Goal: Transaction & Acquisition: Purchase product/service

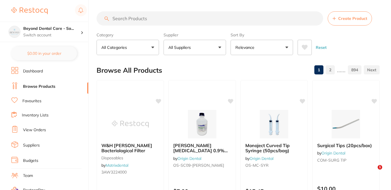
click at [149, 18] on input "search" at bounding box center [210, 18] width 227 height 14
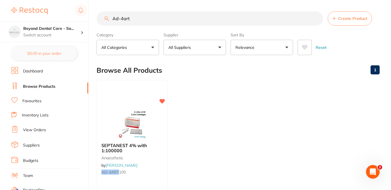
drag, startPoint x: 134, startPoint y: 18, endPoint x: 93, endPoint y: 17, distance: 40.9
click at [93, 17] on div "$124.00 Beyond Dental Care - Sa... Switch account Beyond Dental Care - Sandston…" at bounding box center [195, 95] width 391 height 190
paste input "D-4ART100"
type input "AD-4ART100"
click at [154, 169] on div "SEPTANEST 4% with 1:100000 anaesthetic by Adam Dental AD-4ART100" at bounding box center [132, 159] width 71 height 43
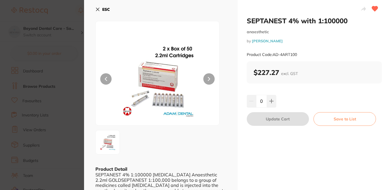
click at [64, 6] on section "SEPTANEST 4% with 1:100000 anaesthetic by [PERSON_NAME] Product Code: AD-4ART10…" at bounding box center [195, 95] width 391 height 190
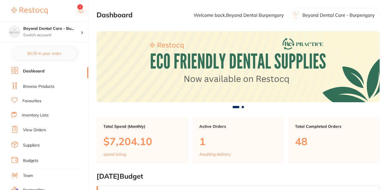
click at [53, 86] on link "Browse Products" at bounding box center [39, 87] width 32 height 6
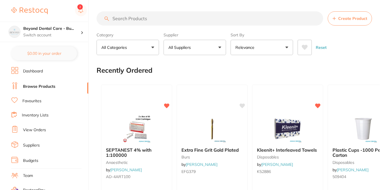
click at [132, 18] on input "search" at bounding box center [210, 18] width 227 height 14
paste input "HS Alcohol Free Wipe Class IIb Instrument Grade FP 200Pk"
type input "HS Alcohol Free Wipe Class IIb Instrument Grade FP 200Pk"
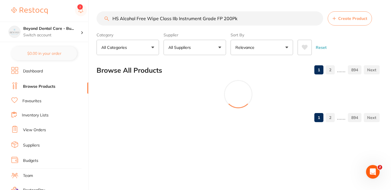
drag, startPoint x: 246, startPoint y: 20, endPoint x: 102, endPoint y: 17, distance: 144.1
click at [102, 17] on input "HS Alcohol Free Wipe Class IIb Instrument Grade FP 200Pk" at bounding box center [210, 18] width 227 height 14
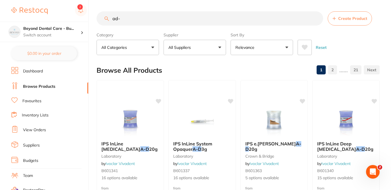
click at [220, 48] on button "All Suppliers" at bounding box center [195, 47] width 63 height 15
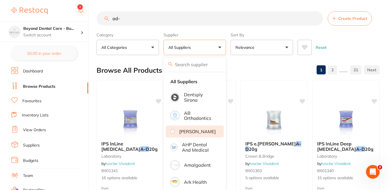
click at [197, 133] on p "[PERSON_NAME]" at bounding box center [197, 131] width 37 height 5
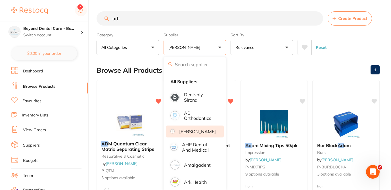
click at [246, 67] on div "Browse All Products 1" at bounding box center [238, 70] width 283 height 19
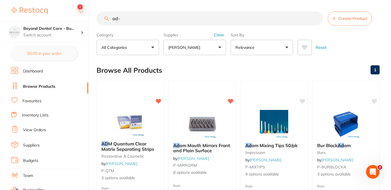
click at [225, 21] on input "ad-" at bounding box center [210, 18] width 227 height 14
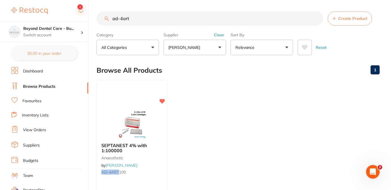
type input "ad-4art"
click at [43, 116] on link "Inventory Lists" at bounding box center [35, 116] width 27 height 6
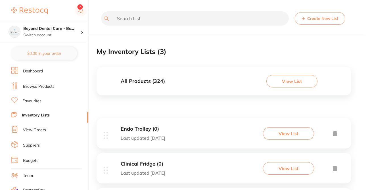
click at [132, 20] on input "text" at bounding box center [195, 18] width 188 height 14
paste input "ad-4art100"
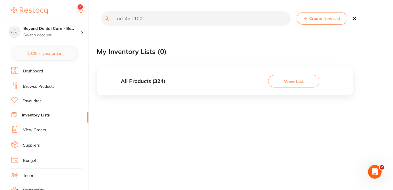
type input "ad-4art100"
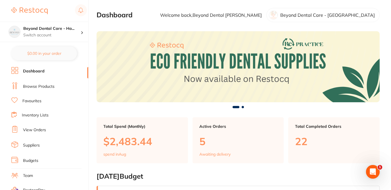
click at [51, 86] on link "Browse Products" at bounding box center [39, 87] width 32 height 6
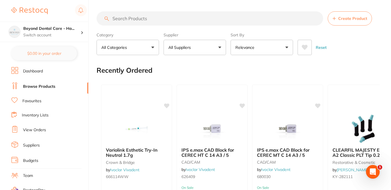
click at [139, 18] on input "search" at bounding box center [210, 18] width 227 height 14
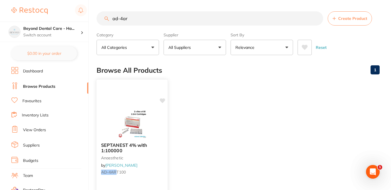
type input "ad-4ar"
click at [163, 101] on icon at bounding box center [162, 100] width 5 height 5
click at [150, 175] on div "SEPTANEST 4% with 1:100000 anaesthetic by Adam Dental AD-4AR T100" at bounding box center [132, 159] width 71 height 43
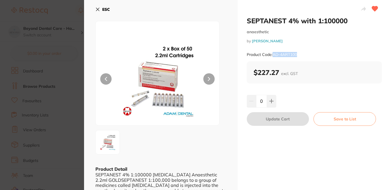
drag, startPoint x: 303, startPoint y: 57, endPoint x: 272, endPoint y: 53, distance: 30.6
click at [272, 53] on div "Product Code: AD-4ART100" at bounding box center [315, 55] width 136 height 14
copy small "AD-4ART100"
click at [64, 70] on section "SEPTANEST 4% with 1:100000 anaesthetic by [PERSON_NAME] Product Code: AD-4ART10…" at bounding box center [195, 95] width 391 height 190
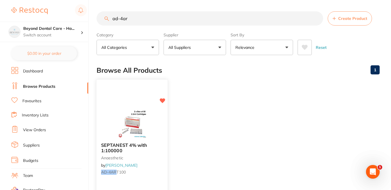
click at [154, 160] on small "anaesthetic" at bounding box center [132, 157] width 62 height 5
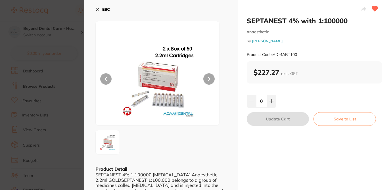
click at [363, 120] on button "Save to List" at bounding box center [345, 119] width 63 height 14
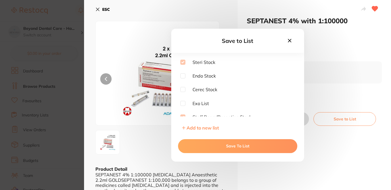
click at [291, 38] on icon at bounding box center [290, 41] width 6 height 6
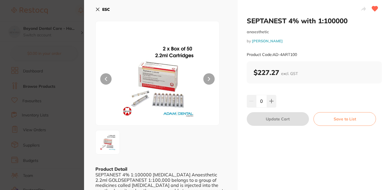
click at [96, 9] on icon at bounding box center [97, 9] width 3 height 3
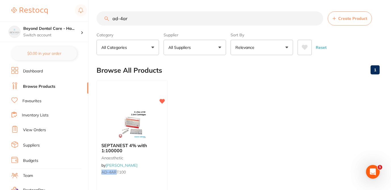
click at [32, 115] on link "Inventory Lists" at bounding box center [35, 116] width 27 height 6
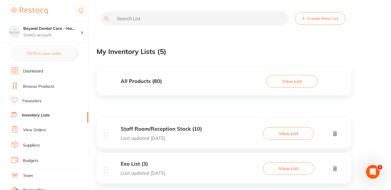
click at [124, 19] on input "text" at bounding box center [195, 18] width 188 height 14
paste input "ad-4art100"
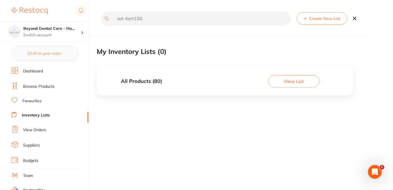
type input "ad-4art100"
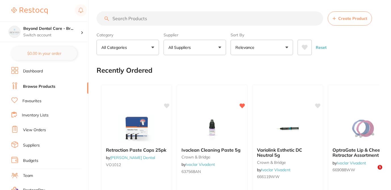
click at [137, 19] on input "search" at bounding box center [210, 18] width 227 height 14
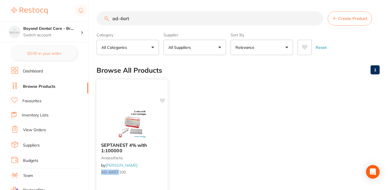
type input "ad-4art"
click at [162, 101] on icon at bounding box center [162, 100] width 5 height 5
click at [40, 115] on link "Inventory Lists" at bounding box center [35, 116] width 27 height 6
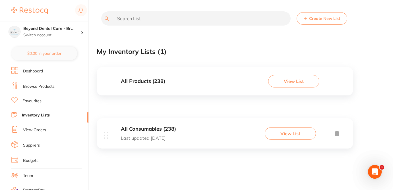
click at [156, 19] on input "text" at bounding box center [195, 18] width 189 height 14
drag, startPoint x: 140, startPoint y: 20, endPoint x: 105, endPoint y: 17, distance: 35.4
click at [105, 17] on div "ad-4art Create New List" at bounding box center [225, 22] width 256 height 22
type input "ad-4rt"
click at [292, 84] on button "View List" at bounding box center [293, 81] width 51 height 13
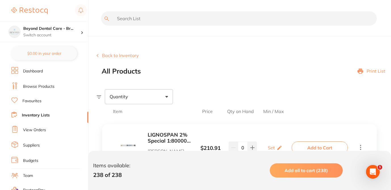
click at [272, 71] on div "All Products Print List" at bounding box center [247, 71] width 290 height 8
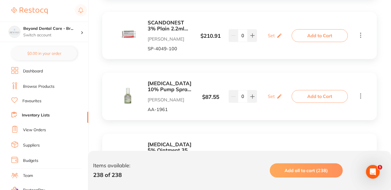
scroll to position [171, 0]
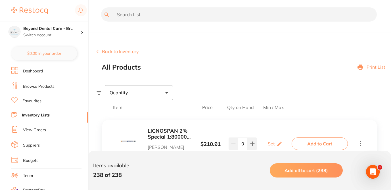
scroll to position [0, 0]
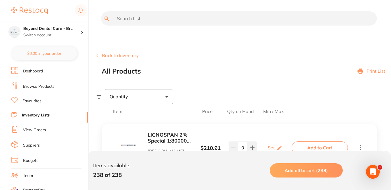
click at [134, 19] on input "text" at bounding box center [239, 18] width 276 height 14
paste input "ad-4art100"
type input "ad-4art100"
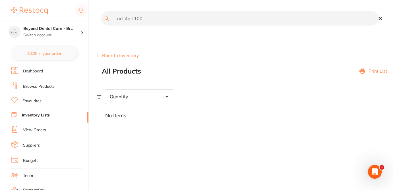
click at [43, 87] on link "Browse Products" at bounding box center [39, 87] width 32 height 6
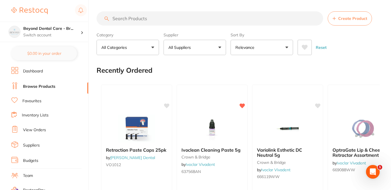
click at [127, 19] on input "search" at bounding box center [210, 18] width 227 height 14
paste input "AD-4ART100"
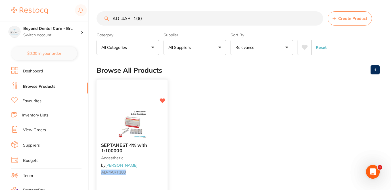
type input "AD-4ART100"
click at [154, 157] on small "anaesthetic" at bounding box center [132, 157] width 62 height 5
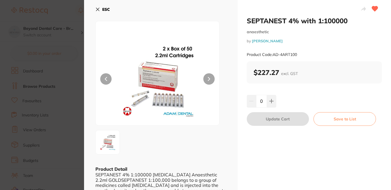
click at [345, 119] on button "Save to List" at bounding box center [345, 119] width 63 height 14
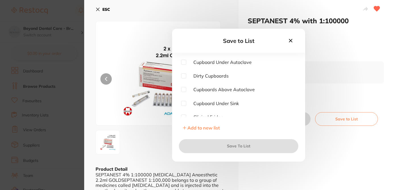
drag, startPoint x: 294, startPoint y: 67, endPoint x: 298, endPoint y: 94, distance: 27.1
click at [298, 94] on div "Cupboard Under Autoclave Dirty Cupboards Cupboards Above Autoclave Cupboard Und…" at bounding box center [238, 97] width 133 height 74
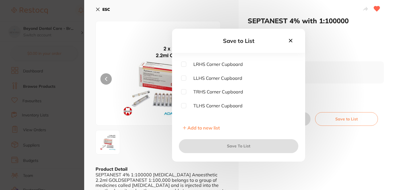
scroll to position [73, 0]
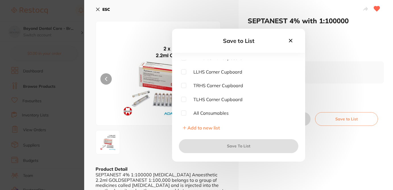
click at [291, 41] on icon at bounding box center [290, 40] width 3 height 3
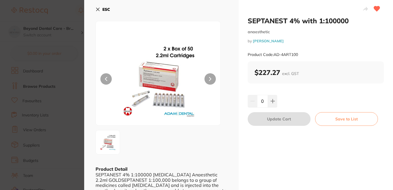
click at [63, 10] on section "SEPTANEST 4% with 1:100000 anaesthetic by Adam Dental Product Code: AD-4ART100 …" at bounding box center [196, 95] width 393 height 190
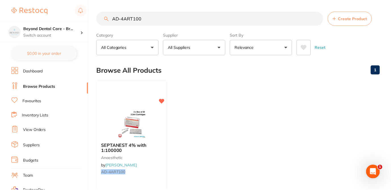
scroll to position [0, 0]
click at [39, 114] on link "Inventory Lists" at bounding box center [35, 116] width 27 height 6
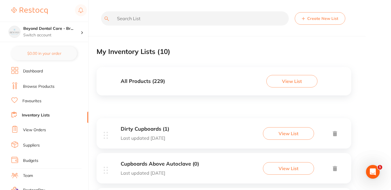
click at [223, 57] on div "My Inventory Lists ( 10 )" at bounding box center [224, 51] width 255 height 19
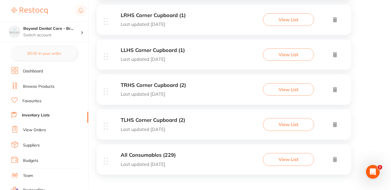
scroll to position [289, 0]
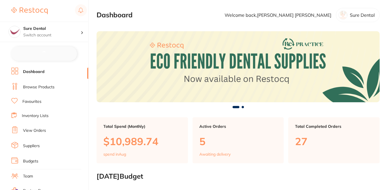
click at [45, 88] on link "Browse Products" at bounding box center [39, 87] width 32 height 6
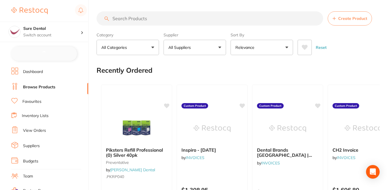
click at [121, 19] on input "search" at bounding box center [210, 18] width 227 height 14
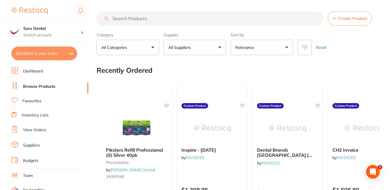
checkbox input "false"
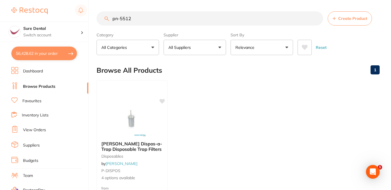
type input "pn-5512"
click at [215, 82] on ul "[PERSON_NAME] Dispos-a-Trap Disposable Trap Filters disposables by [PERSON_NAME…" at bounding box center [238, 161] width 283 height 163
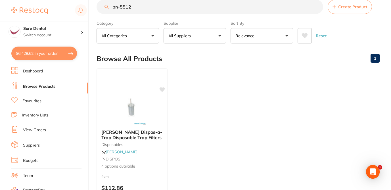
scroll to position [11, 0]
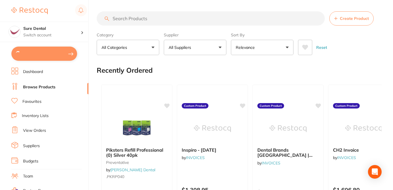
click at [121, 17] on input "search" at bounding box center [211, 18] width 228 height 14
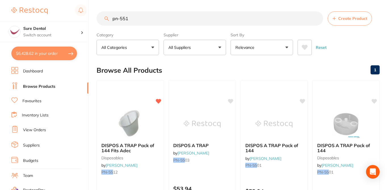
type input "pn-5512"
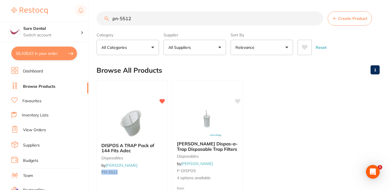
drag, startPoint x: 137, startPoint y: 20, endPoint x: 107, endPoint y: 16, distance: 30.2
click at [107, 16] on input "pn-5512" at bounding box center [210, 18] width 227 height 14
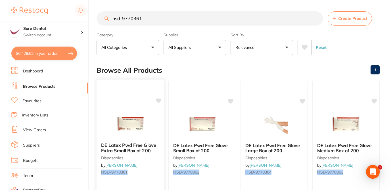
type input "hsd-9770361"
click at [159, 101] on icon at bounding box center [158, 100] width 5 height 5
click at [231, 100] on icon at bounding box center [230, 100] width 5 height 5
click at [375, 103] on icon at bounding box center [374, 100] width 5 height 5
click at [335, 70] on div "Browse All Products 1" at bounding box center [238, 70] width 283 height 19
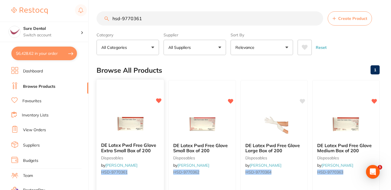
click at [152, 160] on small "disposables" at bounding box center [130, 157] width 58 height 5
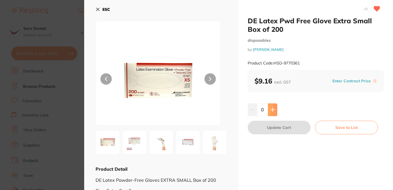
click at [273, 109] on icon at bounding box center [272, 109] width 5 height 5
type input "1"
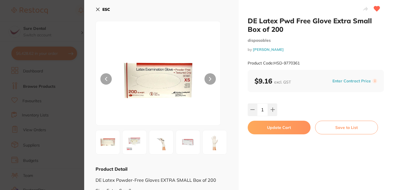
click at [99, 9] on icon at bounding box center [98, 9] width 5 height 5
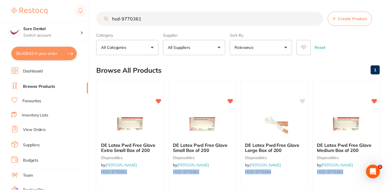
scroll to position [11, 0]
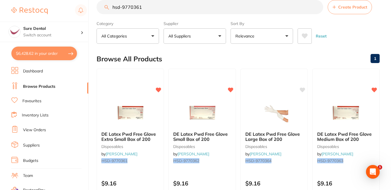
click at [53, 54] on button "$6,428.62 in your order" at bounding box center [44, 54] width 66 height 14
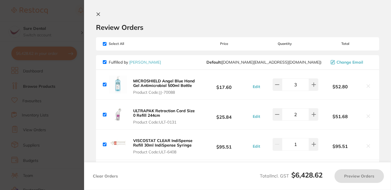
checkbox input "true"
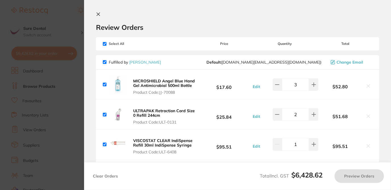
checkbox input "true"
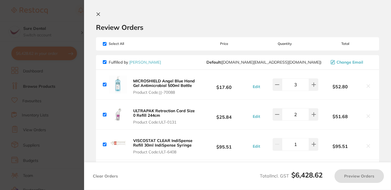
checkbox input "true"
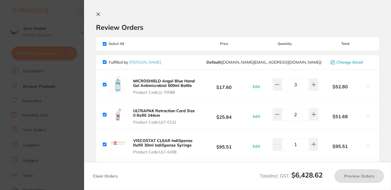
checkbox input "true"
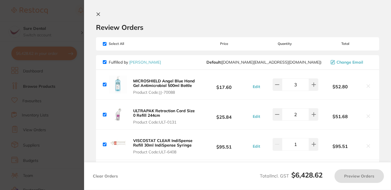
checkbox input "true"
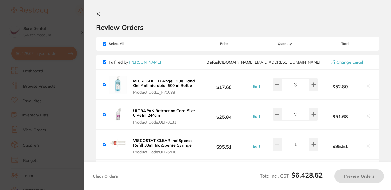
checkbox input "true"
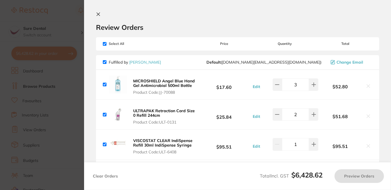
checkbox input "true"
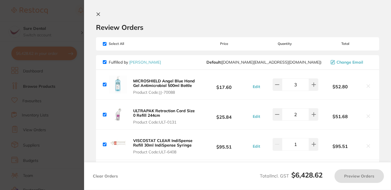
checkbox input "true"
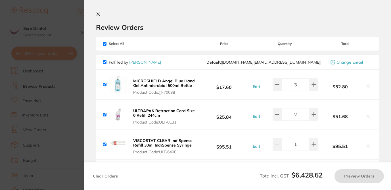
checkbox input "true"
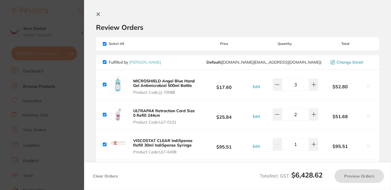
checkbox input "true"
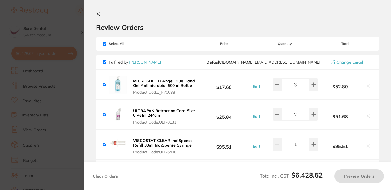
checkbox input "true"
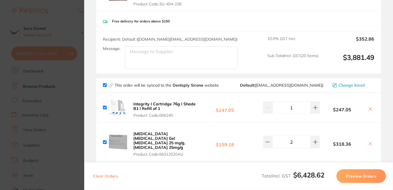
scroll to position [0, 0]
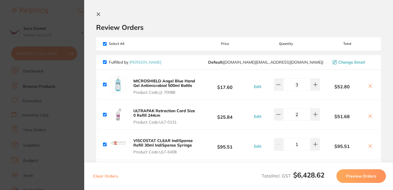
click at [67, 8] on section "Update RRP Set your pre negotiated price for this item. Item Agreed RRP (excl. …" at bounding box center [196, 95] width 393 height 190
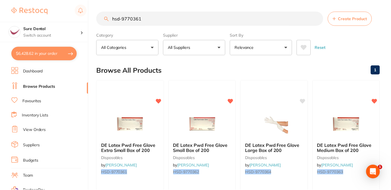
scroll to position [11, 0]
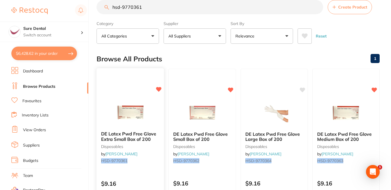
click at [148, 171] on div "DE Latex Pwd Free Glove Extra Small Box of 200 disposables by [PERSON_NAME] HSD…" at bounding box center [130, 150] width 68 height 165
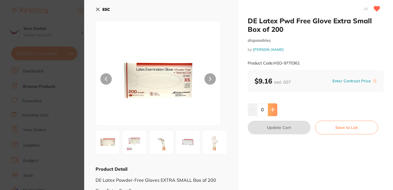
click at [274, 111] on icon at bounding box center [272, 109] width 5 height 5
type input "1"
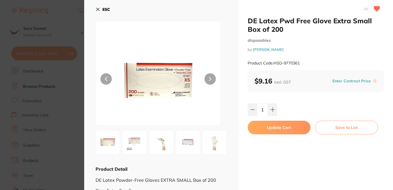
click at [285, 128] on button "Update Cart" at bounding box center [279, 128] width 63 height 14
checkbox input "false"
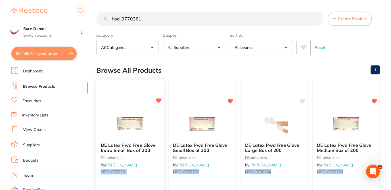
scroll to position [11, 0]
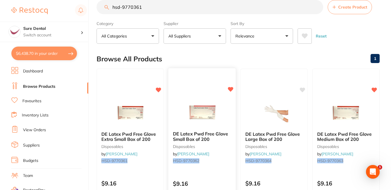
click at [226, 154] on div "DE Latex Pwd Free Glove Small Box of 200 disposables by [PERSON_NAME] HSD-97703…" at bounding box center [203, 148] width 68 height 43
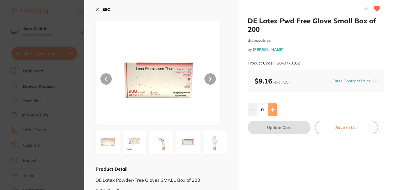
click at [272, 109] on icon at bounding box center [273, 110] width 4 height 4
type input "1"
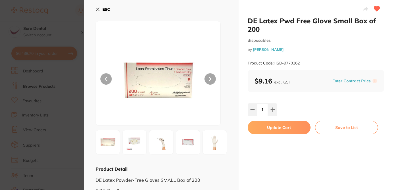
click at [275, 130] on button "Update Cart" at bounding box center [279, 128] width 63 height 14
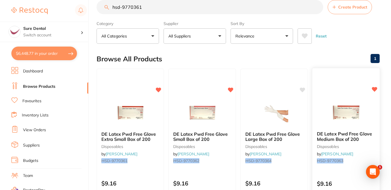
click at [367, 151] on div "DE Latex Pwd Free Glove Medium Box of 200 disposables by [PERSON_NAME] HSD-9770…" at bounding box center [347, 148] width 68 height 43
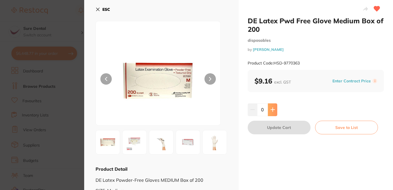
click at [273, 109] on icon at bounding box center [273, 110] width 4 height 4
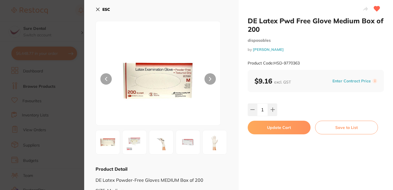
type input "1"
click at [283, 129] on button "Update Cart" at bounding box center [279, 128] width 63 height 14
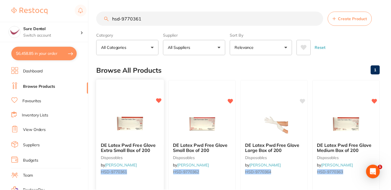
scroll to position [11, 0]
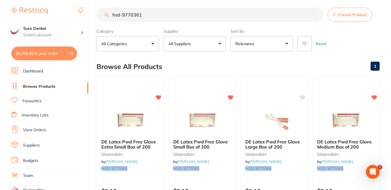
drag, startPoint x: 146, startPoint y: 9, endPoint x: 92, endPoint y: 5, distance: 53.6
click at [92, 5] on div "$6,458.85 Sure Dental Switch account Sure Dental $6,458.85 in your order Dashbo…" at bounding box center [195, 91] width 391 height 190
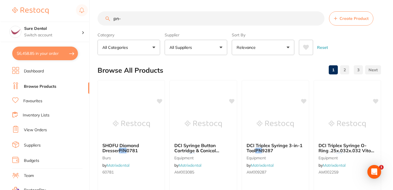
scroll to position [0, 0]
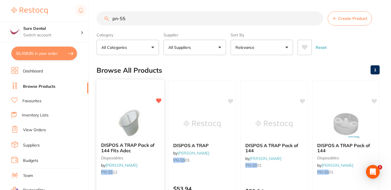
type input "pn-55"
click at [150, 171] on small "PN-55 12" at bounding box center [130, 172] width 58 height 5
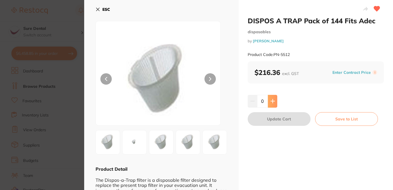
click at [271, 101] on icon at bounding box center [273, 101] width 4 height 4
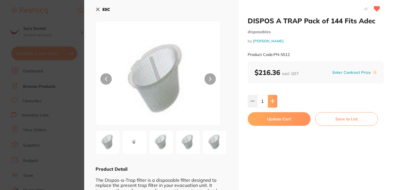
type input "1"
click at [276, 117] on button "Update Cart" at bounding box center [279, 119] width 63 height 14
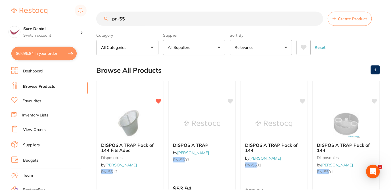
scroll to position [0, 0]
